Goal: Navigation & Orientation: Find specific page/section

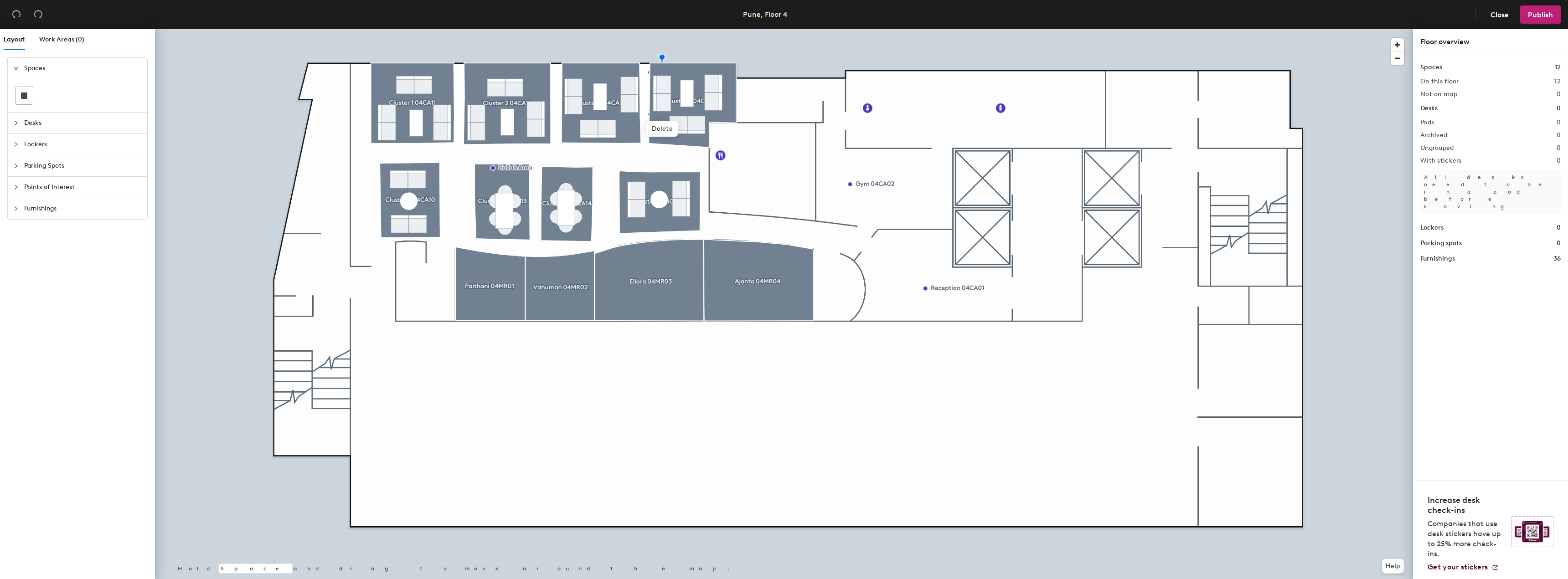
click at [625, 29] on div at bounding box center [784, 29] width 1258 height 0
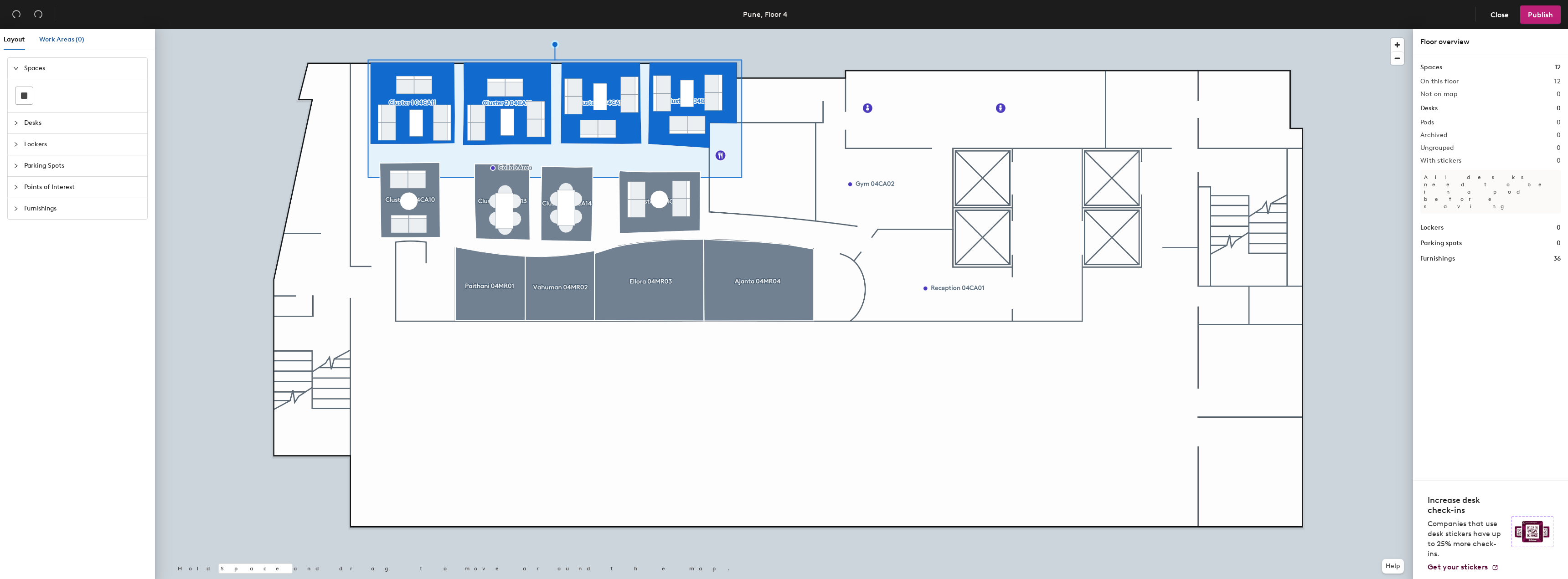
click at [54, 36] on span "Work Areas (0)" at bounding box center [61, 39] width 45 height 8
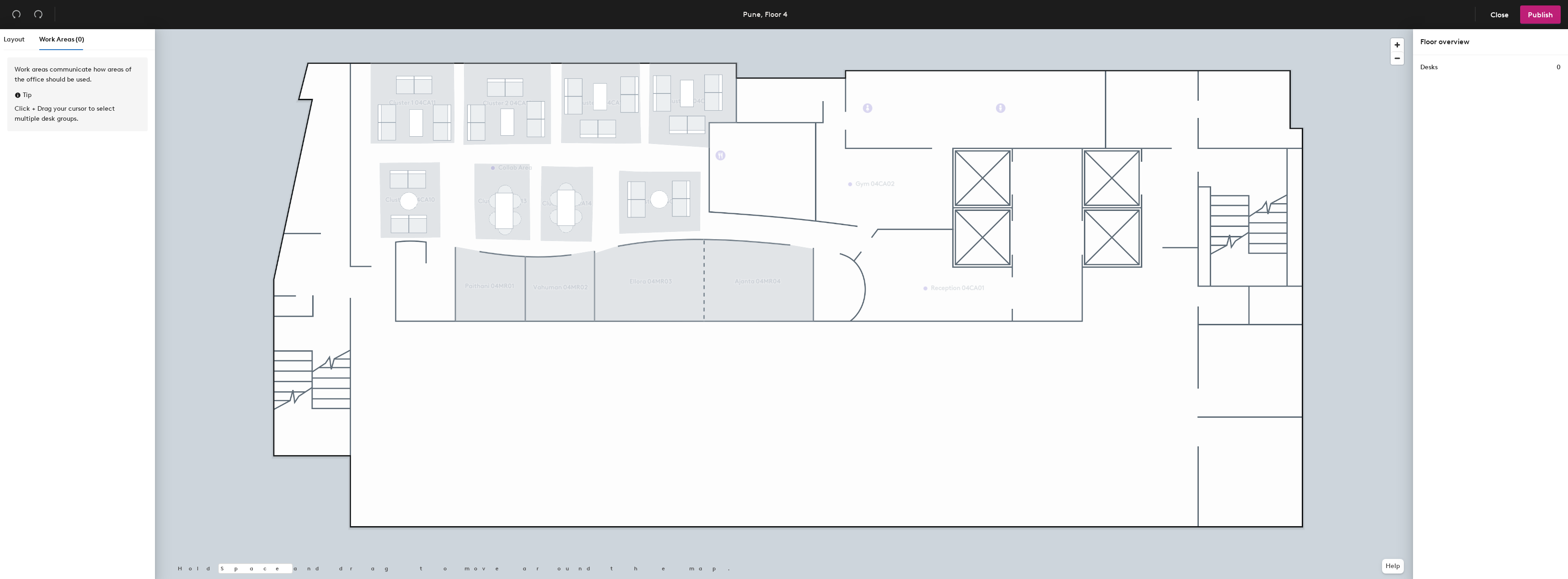
click at [1423, 68] on h1 "Desks" at bounding box center [1429, 68] width 17 height 10
click at [1500, 23] on button "Close" at bounding box center [1499, 15] width 33 height 18
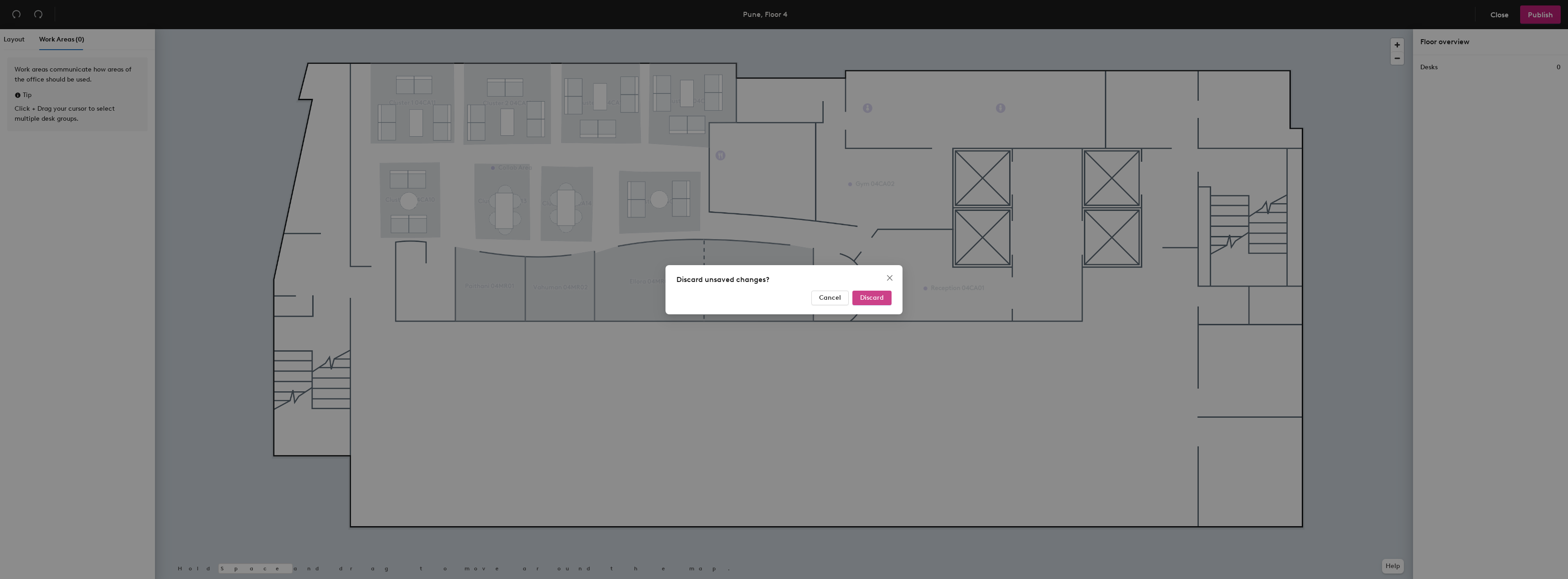
click at [869, 301] on span "Discard" at bounding box center [872, 297] width 24 height 8
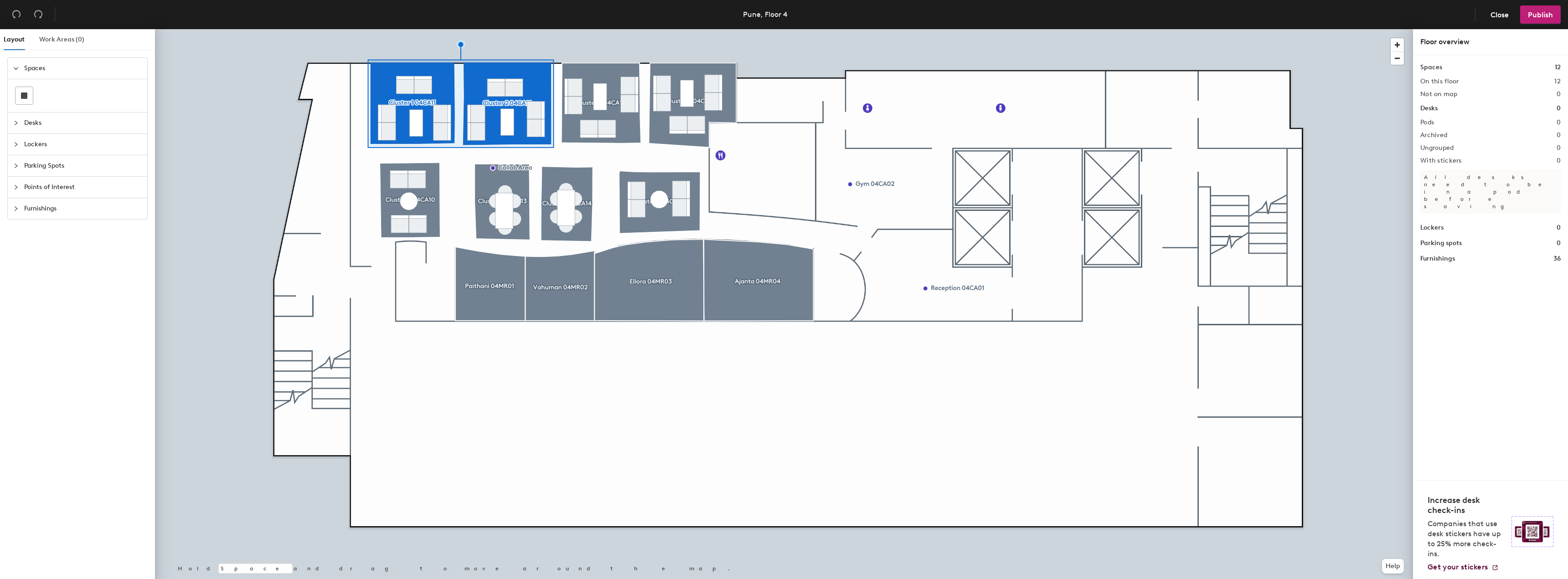
click at [52, 44] on div "Work Areas (0)" at bounding box center [61, 40] width 45 height 21
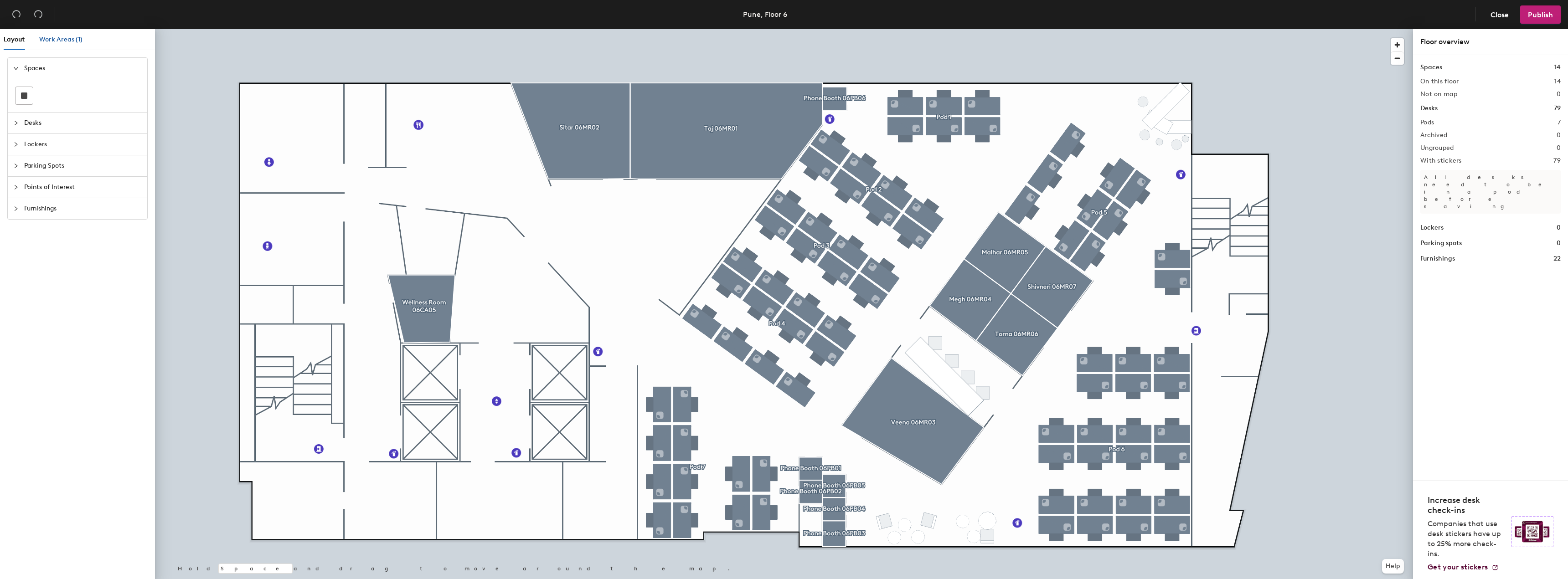
click at [60, 35] on div "Work Areas (1)" at bounding box center [60, 40] width 43 height 10
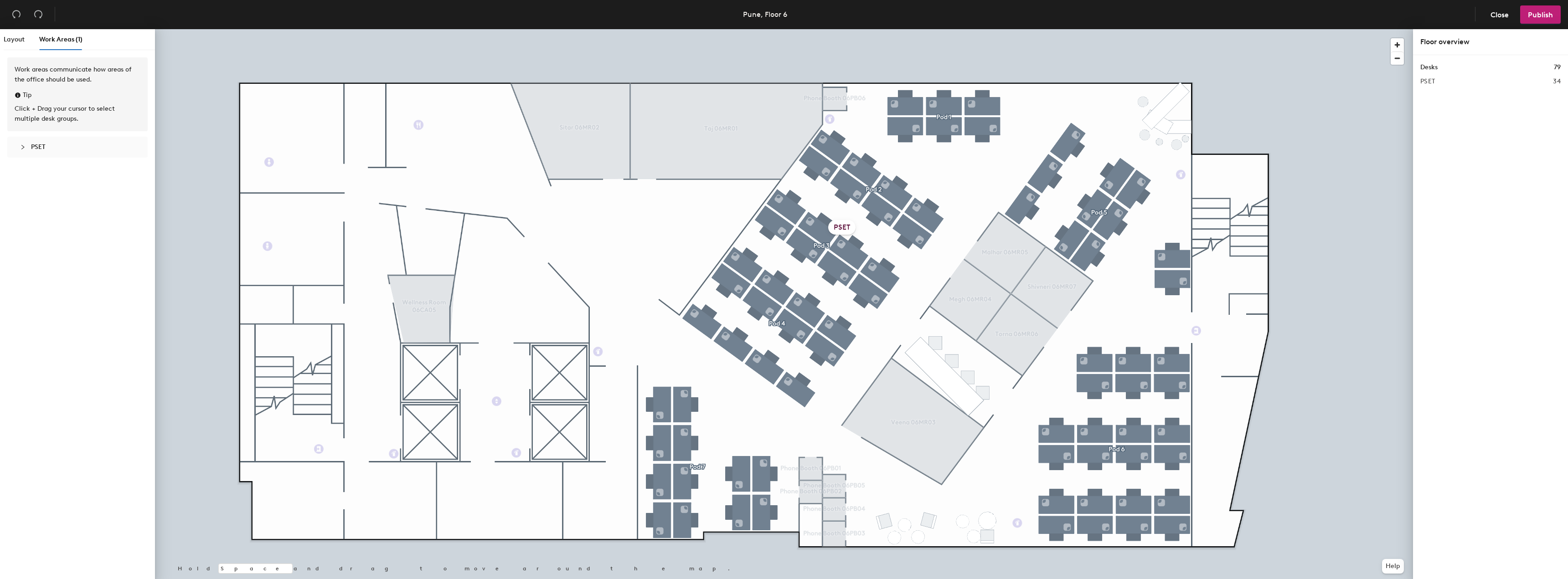
click at [26, 145] on div at bounding box center [26, 147] width 11 height 10
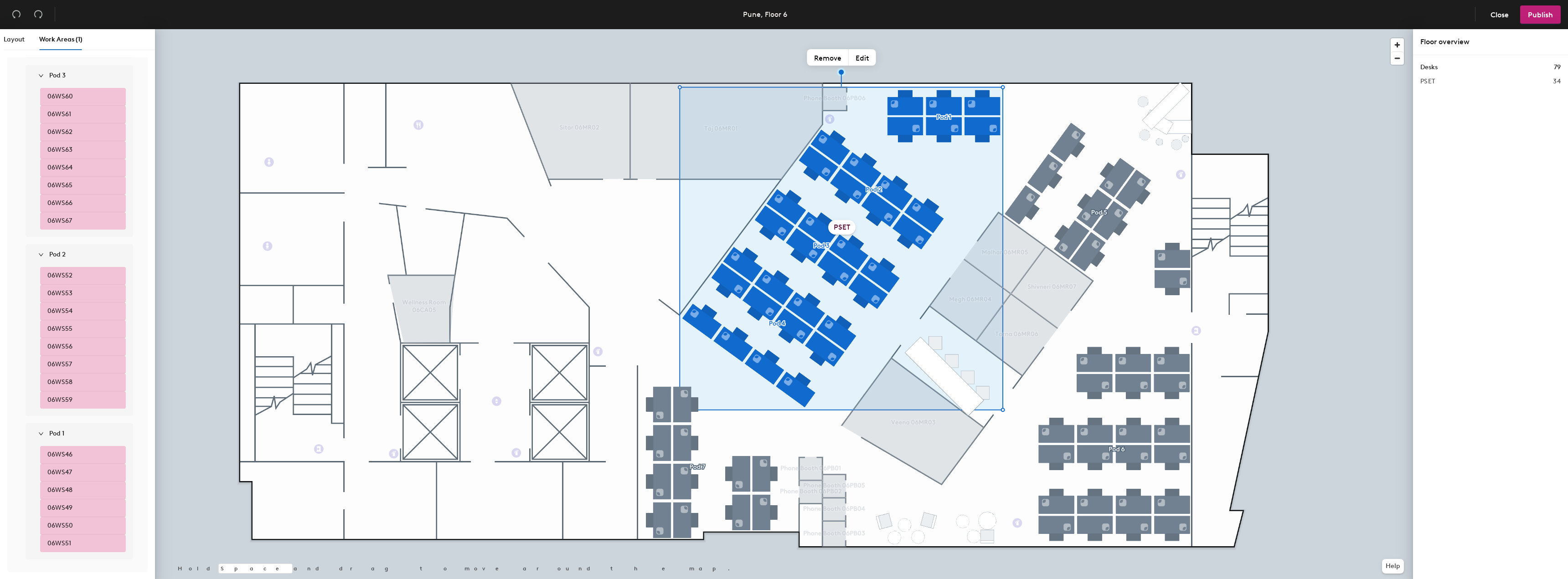
scroll to position [348, 0]
